Goal: Task Accomplishment & Management: Complete application form

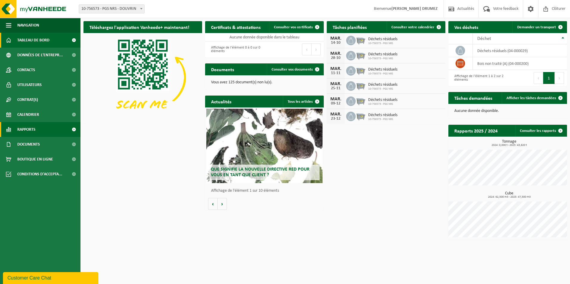
click at [34, 130] on span "Rapports" at bounding box center [26, 129] width 18 height 15
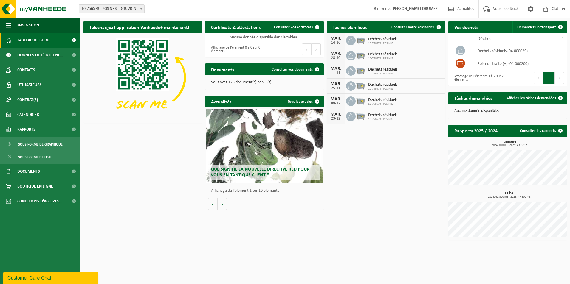
drag, startPoint x: 43, startPoint y: 145, endPoint x: 355, endPoint y: 139, distance: 311.7
click at [43, 145] on span "Sous forme de graphique" at bounding box center [40, 144] width 44 height 11
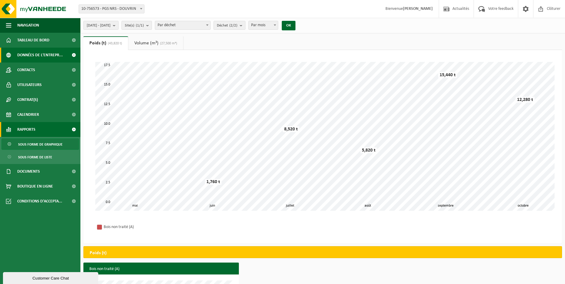
click at [38, 55] on span "Données de l'entrepr..." at bounding box center [40, 55] width 46 height 15
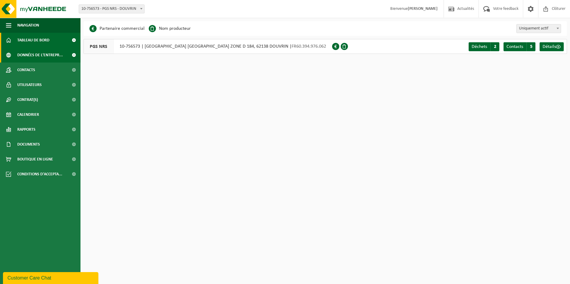
click at [35, 43] on span "Tableau de bord" at bounding box center [33, 40] width 32 height 15
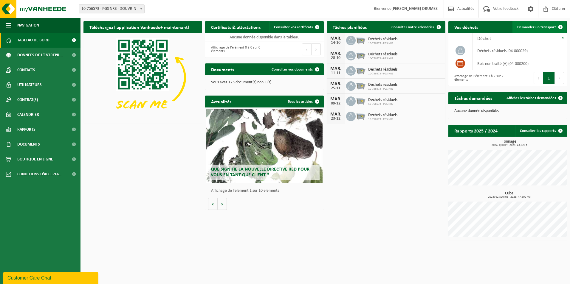
click at [539, 27] on span "Demander un transport" at bounding box center [536, 27] width 39 height 4
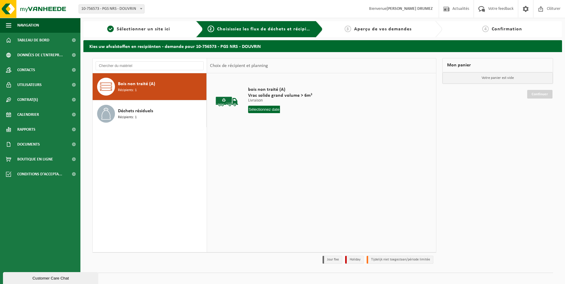
click at [268, 109] on input "text" at bounding box center [264, 109] width 32 height 7
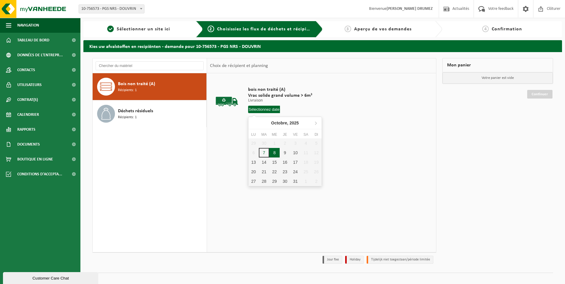
click at [275, 156] on div "8" at bounding box center [274, 153] width 10 height 10
type input "à partir de [DATE]"
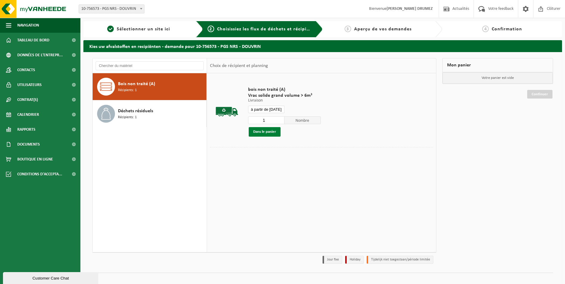
click at [271, 132] on button "Dans le panier" at bounding box center [265, 132] width 32 height 10
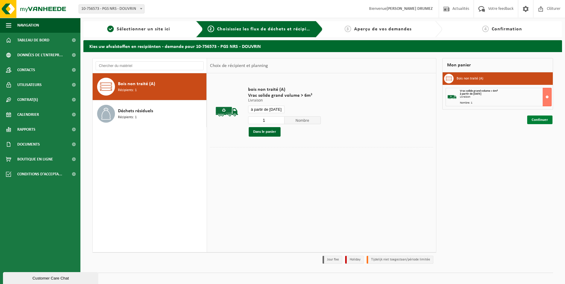
click at [541, 117] on link "Continuer" at bounding box center [539, 120] width 25 height 9
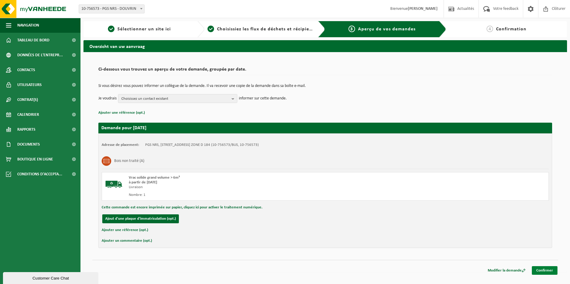
click at [540, 270] on link "Confirmer" at bounding box center [544, 270] width 26 height 9
